Goal: Find specific page/section: Find specific page/section

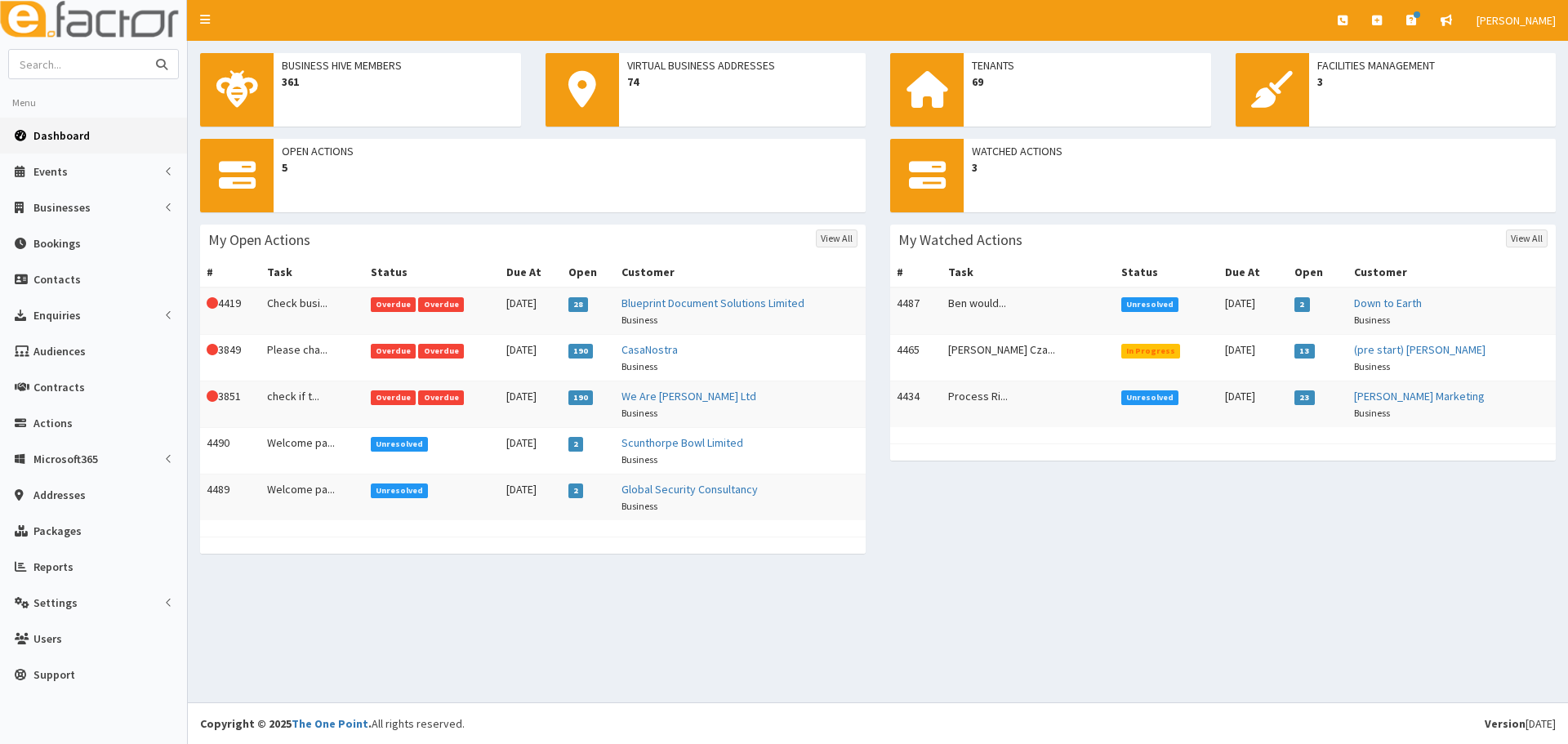
click at [53, 65] on input "text" at bounding box center [77, 64] width 138 height 29
type input "Avant"
click at [145, 50] on button "submit" at bounding box center [161, 64] width 32 height 29
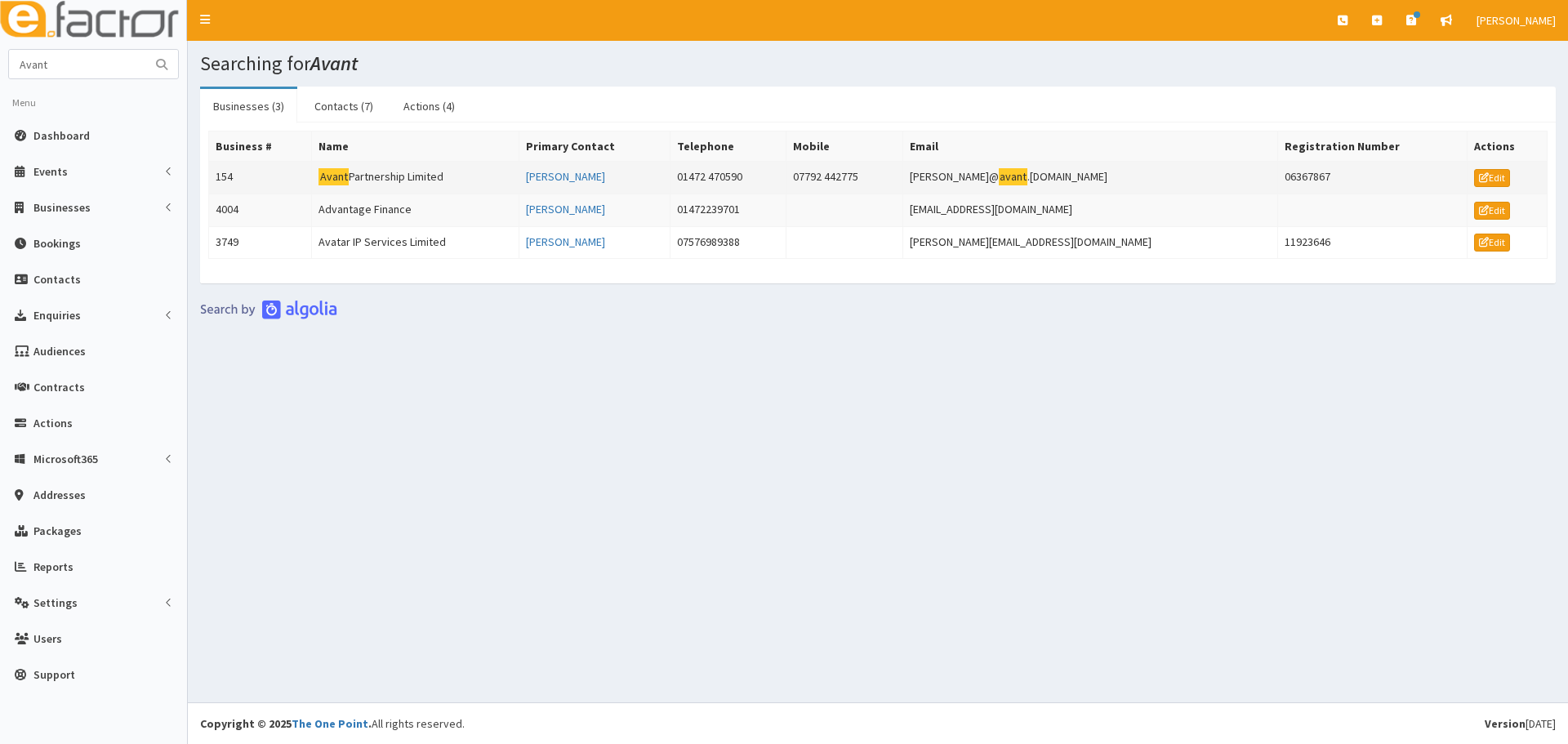
click at [459, 169] on td "Avant Partnership Limited" at bounding box center [415, 178] width 208 height 32
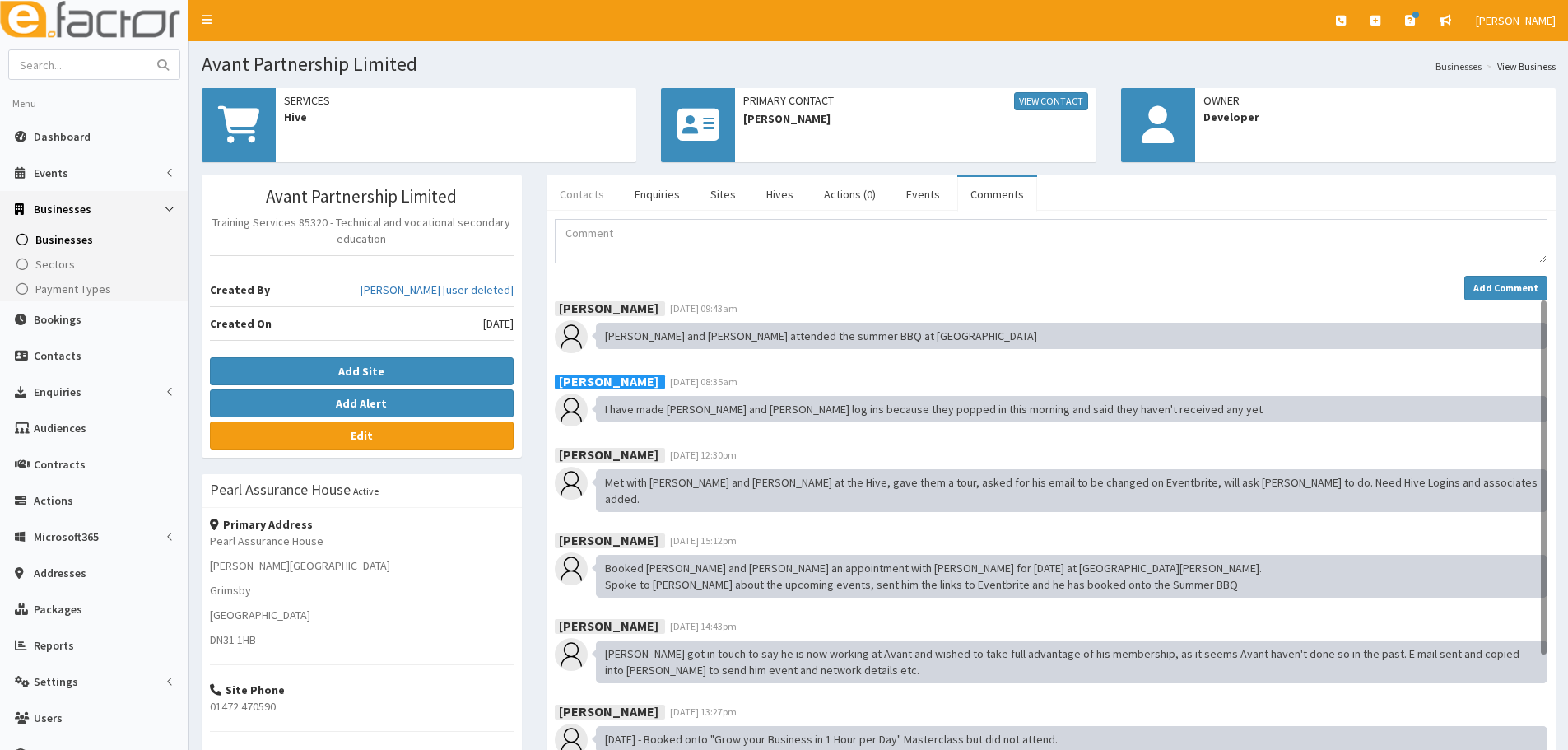
click at [586, 191] on link "Contacts" at bounding box center [582, 193] width 71 height 34
